Goal: Entertainment & Leisure: Browse casually

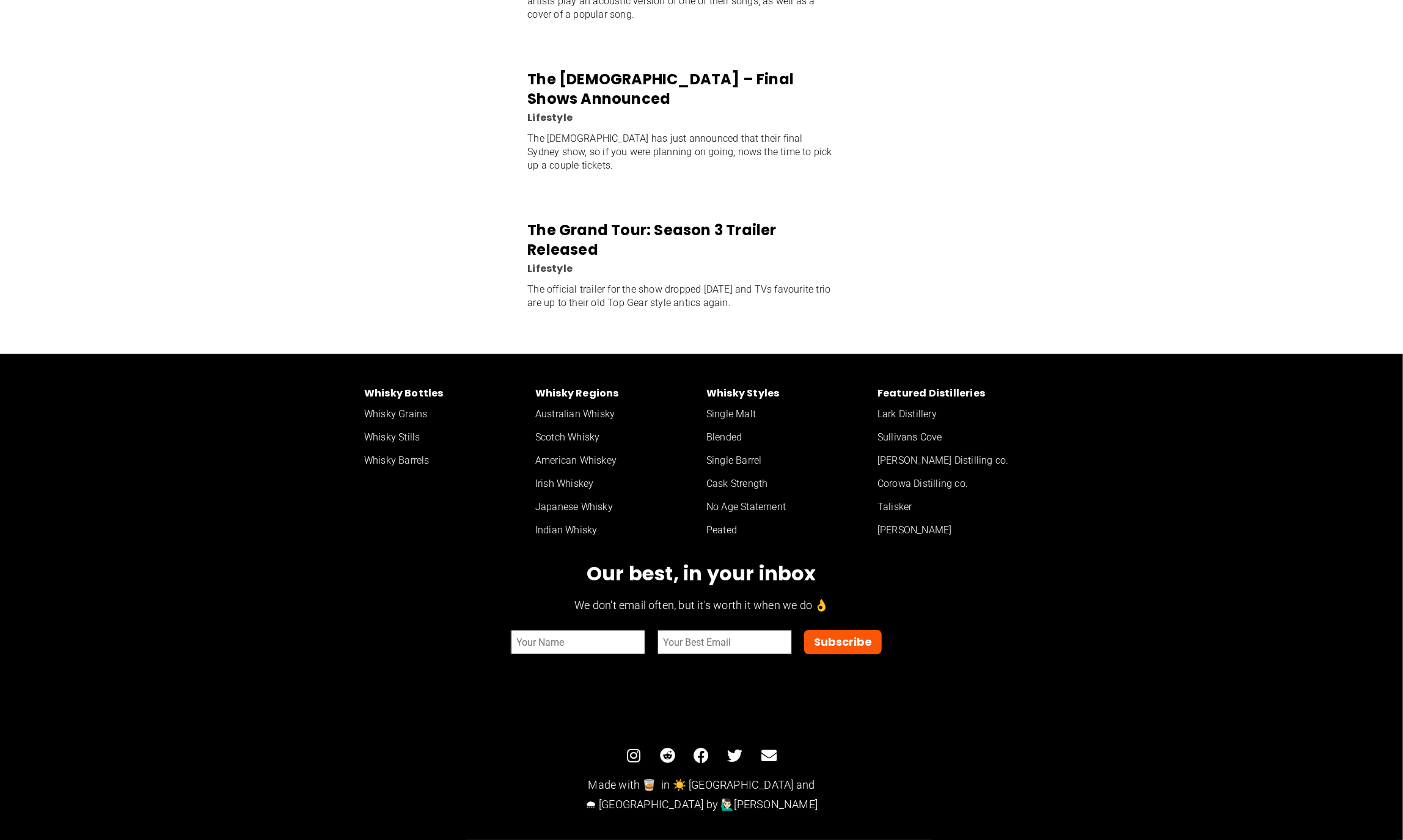
scroll to position [2971, 0]
